Goal: Navigation & Orientation: Go to known website

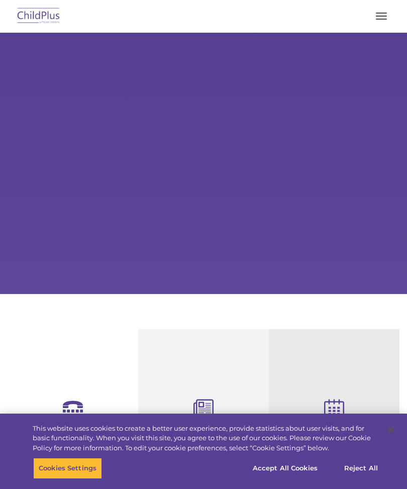
select select "MEDIUM"
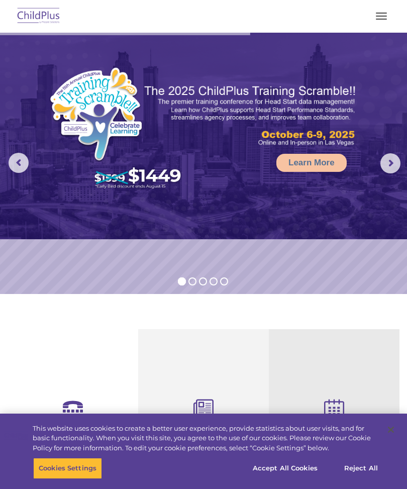
click at [375, 4] on nav "Download Support | Schedule A Demo  MENU MENU Software ChildPlus: The original…" at bounding box center [203, 16] width 407 height 33
click at [372, 16] on button "button" at bounding box center [381, 16] width 21 height 16
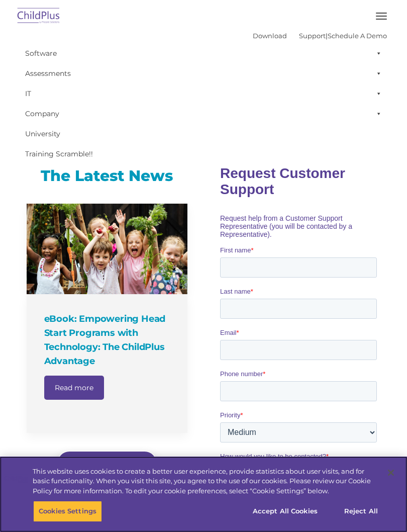
click at [280, 488] on button "Accept All Cookies" at bounding box center [285, 510] width 76 height 21
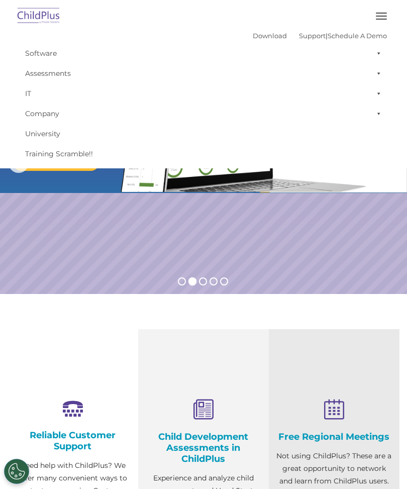
click at [380, 19] on span "button" at bounding box center [381, 19] width 11 height 1
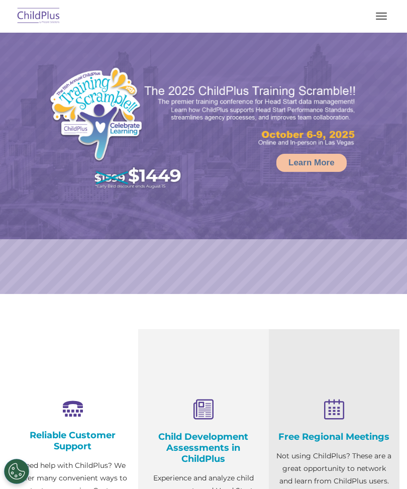
select select "MEDIUM"
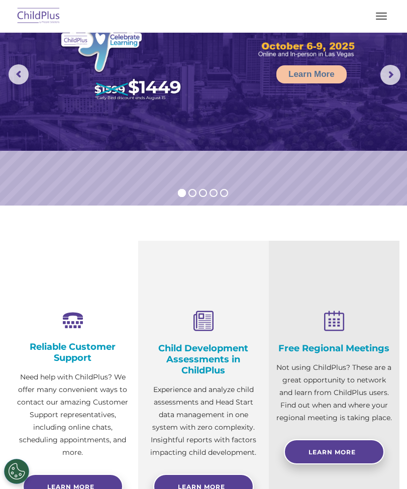
scroll to position [87, 0]
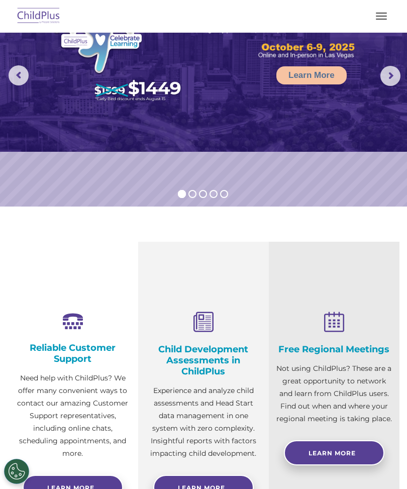
click at [378, 19] on span "button" at bounding box center [381, 19] width 11 height 1
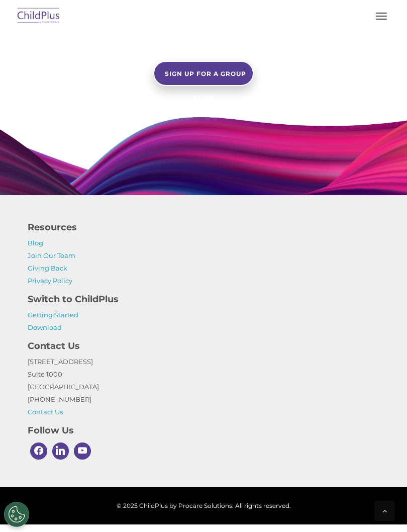
scroll to position [959, 0]
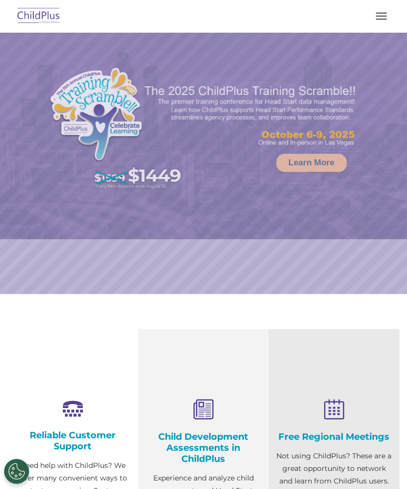
select select "MEDIUM"
